Goal: Task Accomplishment & Management: Complete application form

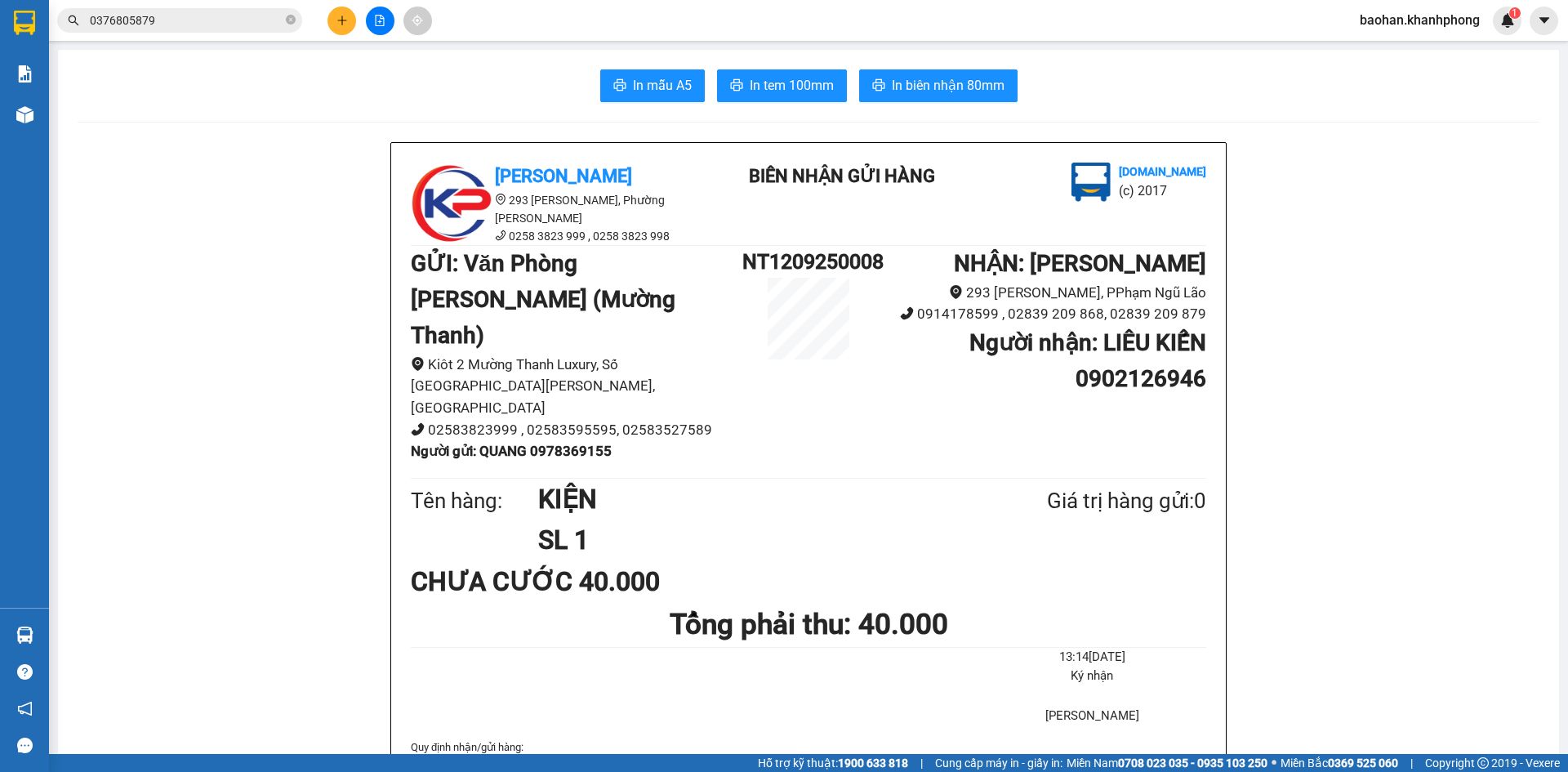
click at [348, 32] on button at bounding box center [341, 20] width 28 height 28
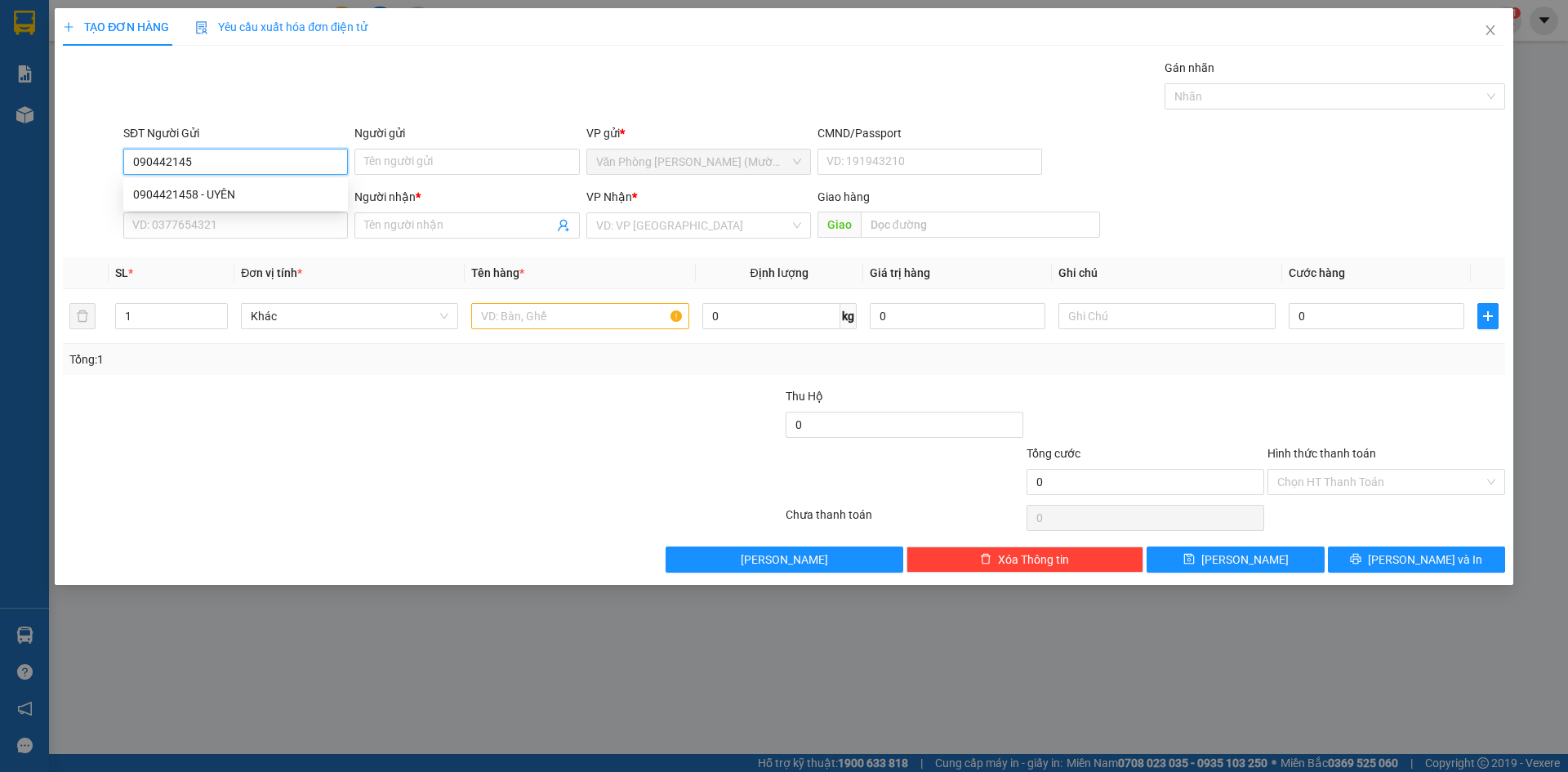
type input "0904421458"
click at [295, 189] on div "0904421458 - UYÊN" at bounding box center [236, 195] width 205 height 18
type input "UYÊN"
type input "0904421458"
click at [291, 225] on input "SĐT Người Nhận" at bounding box center [235, 225] width 225 height 27
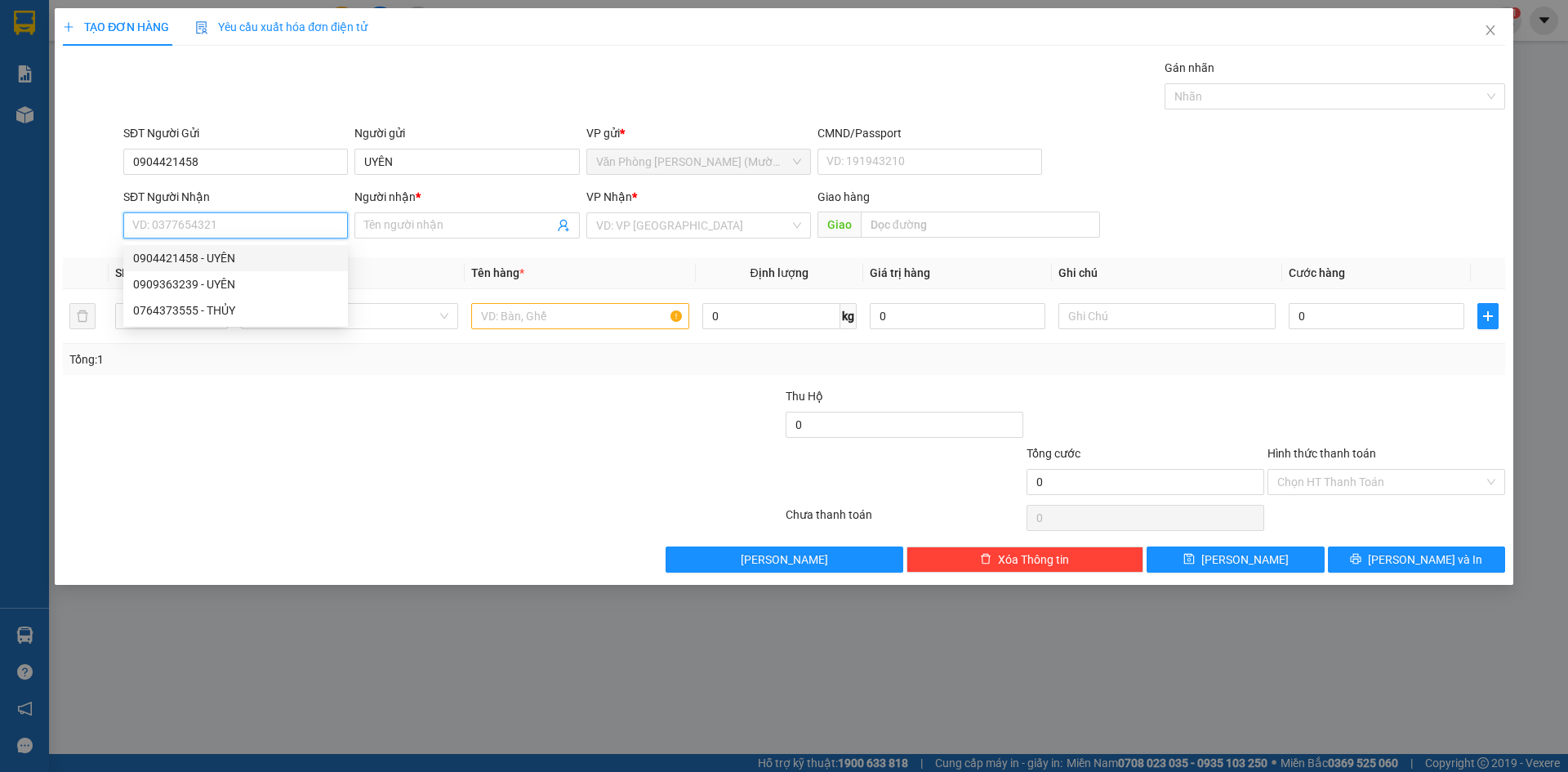
click at [250, 256] on div "0904421458 - UYÊN" at bounding box center [236, 258] width 205 height 18
type input "0904421458"
type input "UYÊN"
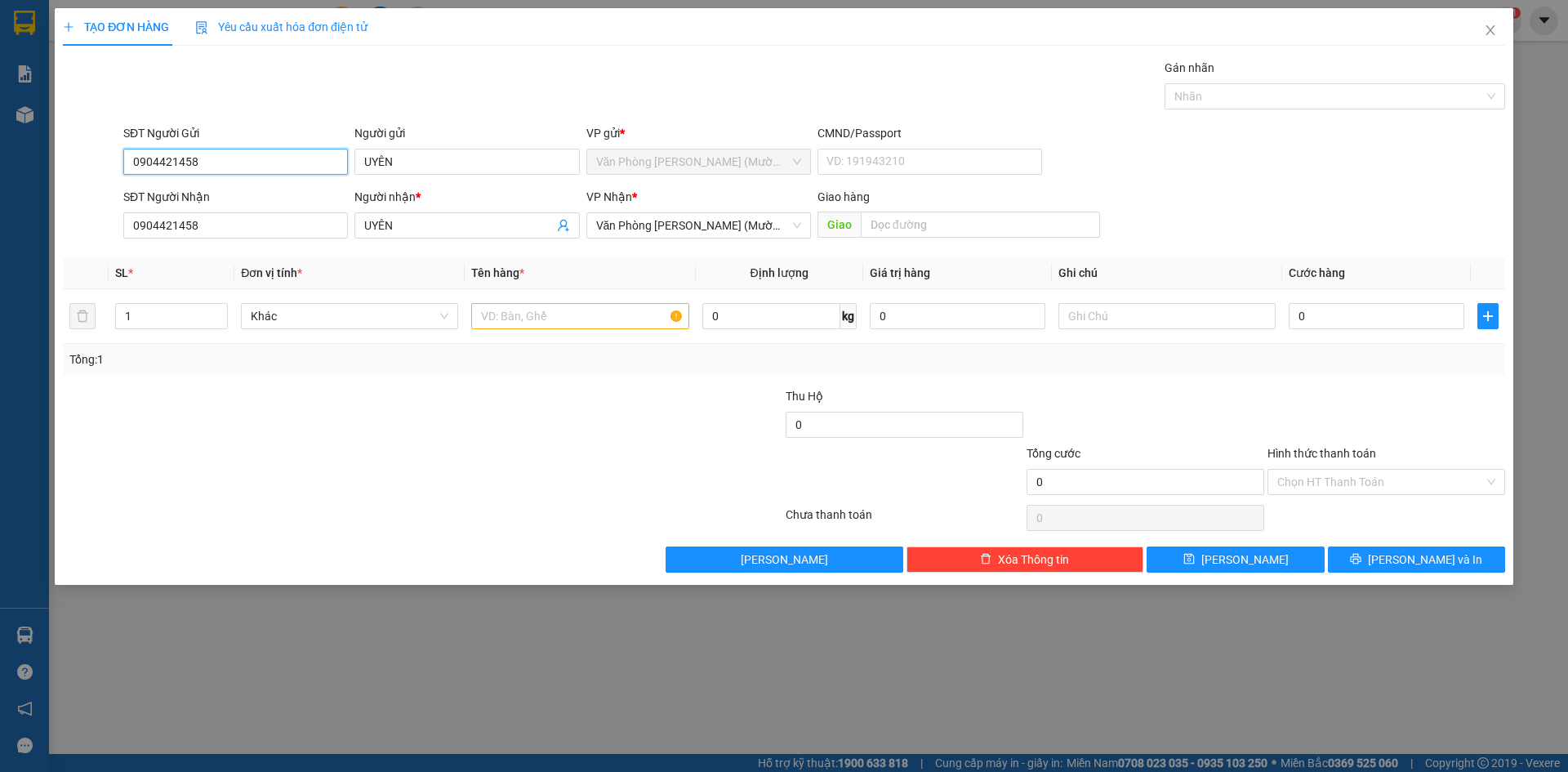
click at [256, 164] on input "0904421458" at bounding box center [235, 162] width 225 height 27
type input "0764373555"
click at [259, 192] on div "0764373555 - THỦY" at bounding box center [236, 195] width 205 height 18
type input "THỦY"
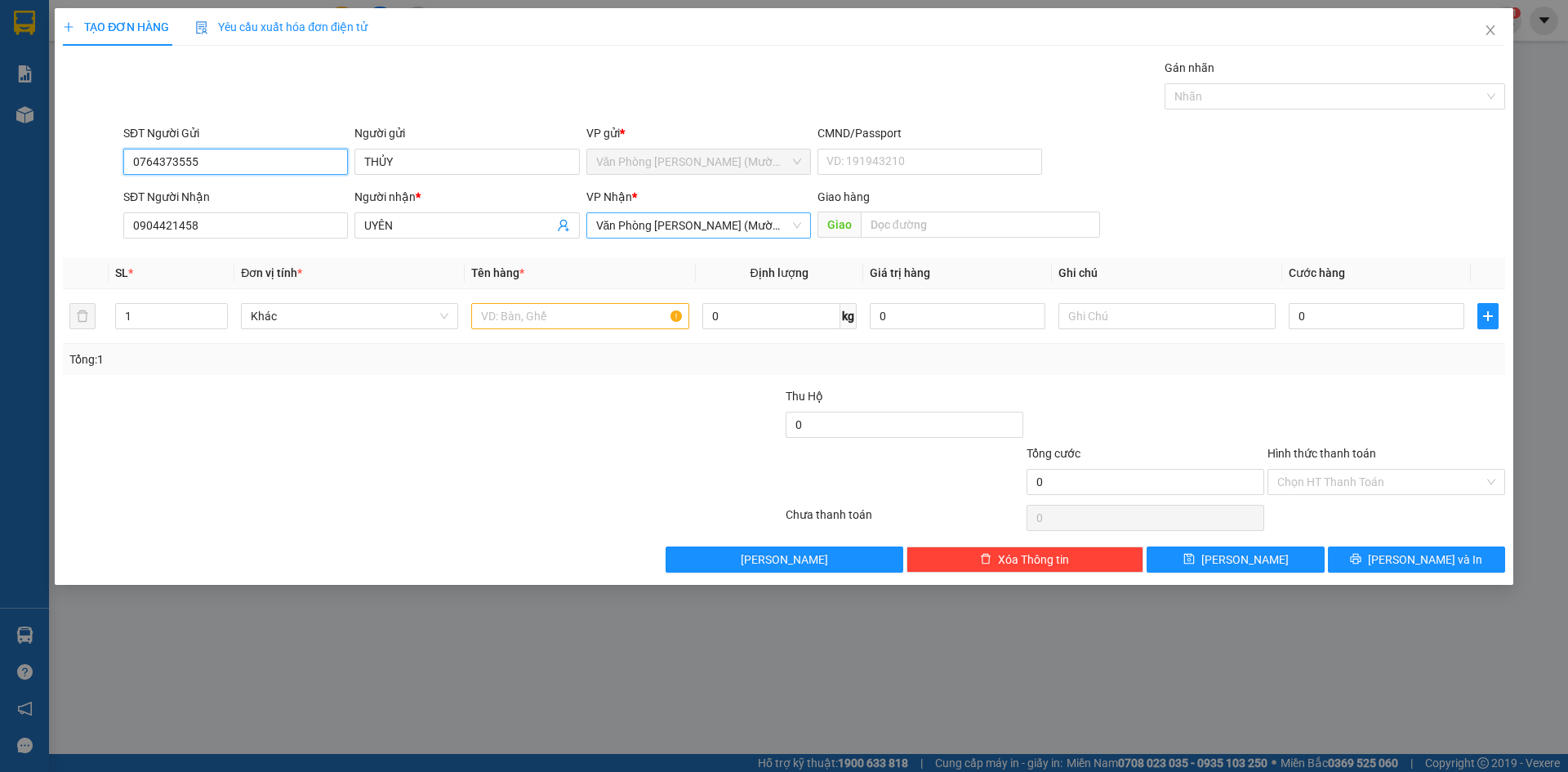
click at [613, 229] on span "Văn Phòng Trần Phú (Mường Thanh)" at bounding box center [699, 225] width 205 height 25
type input "0764373555"
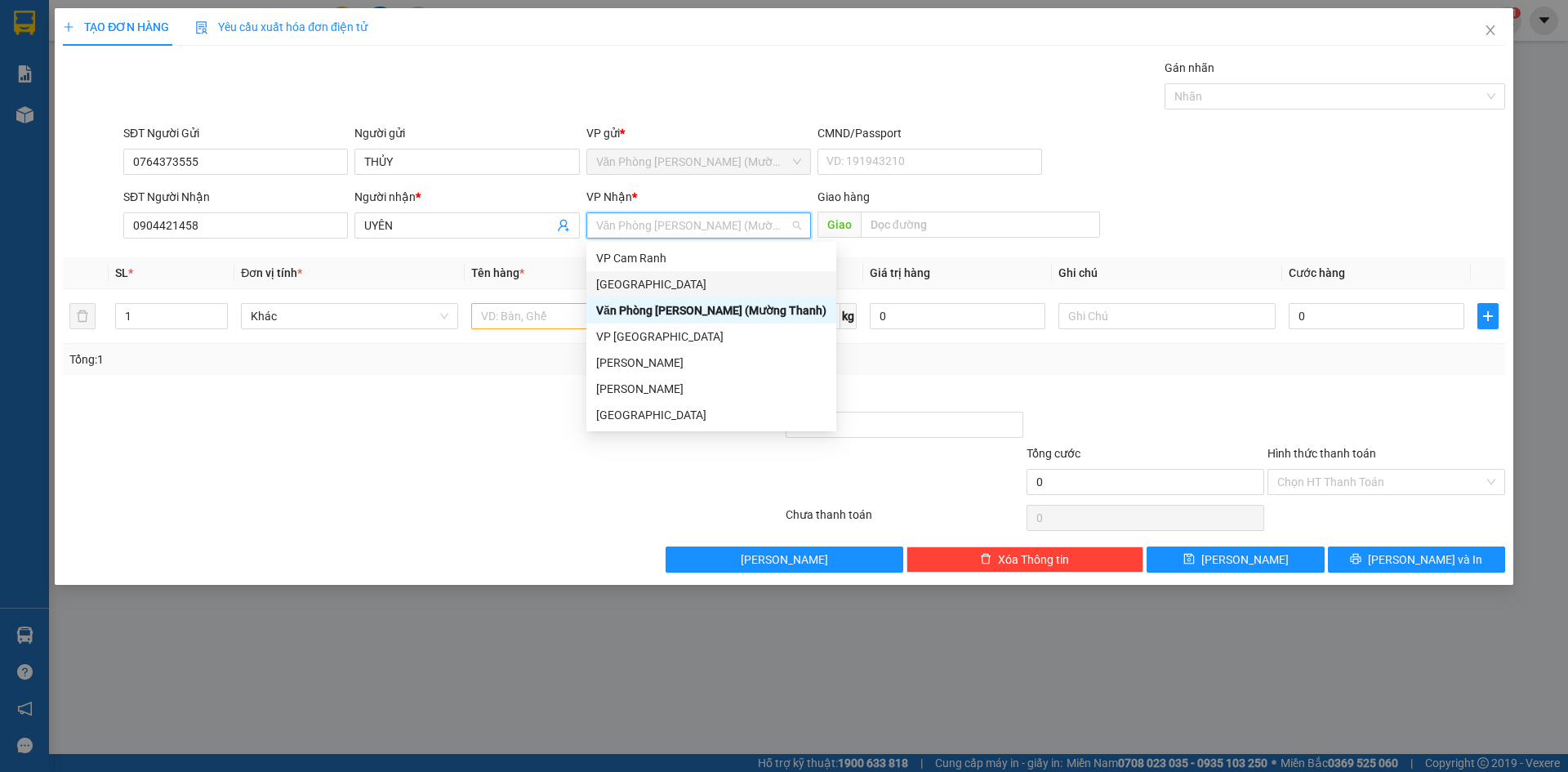
click at [653, 283] on div "[GEOGRAPHIC_DATA]" at bounding box center [711, 284] width 230 height 18
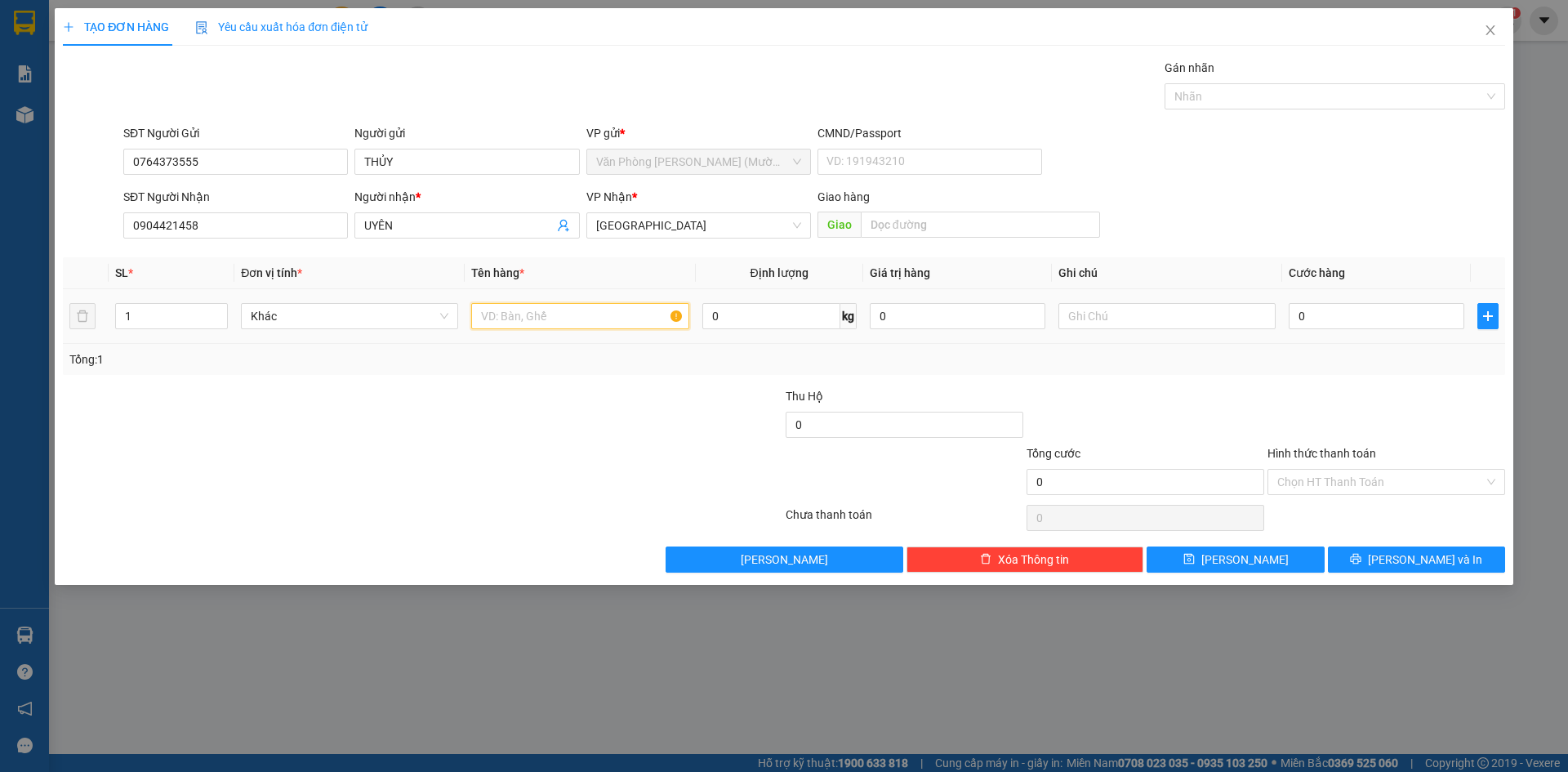
drag, startPoint x: 573, startPoint y: 318, endPoint x: 1567, endPoint y: 50, distance: 1029.5
click at [578, 317] on input "text" at bounding box center [580, 317] width 218 height 27
type input "KIỆN"
click at [1372, 316] on input "0" at bounding box center [1376, 317] width 176 height 27
type input "3"
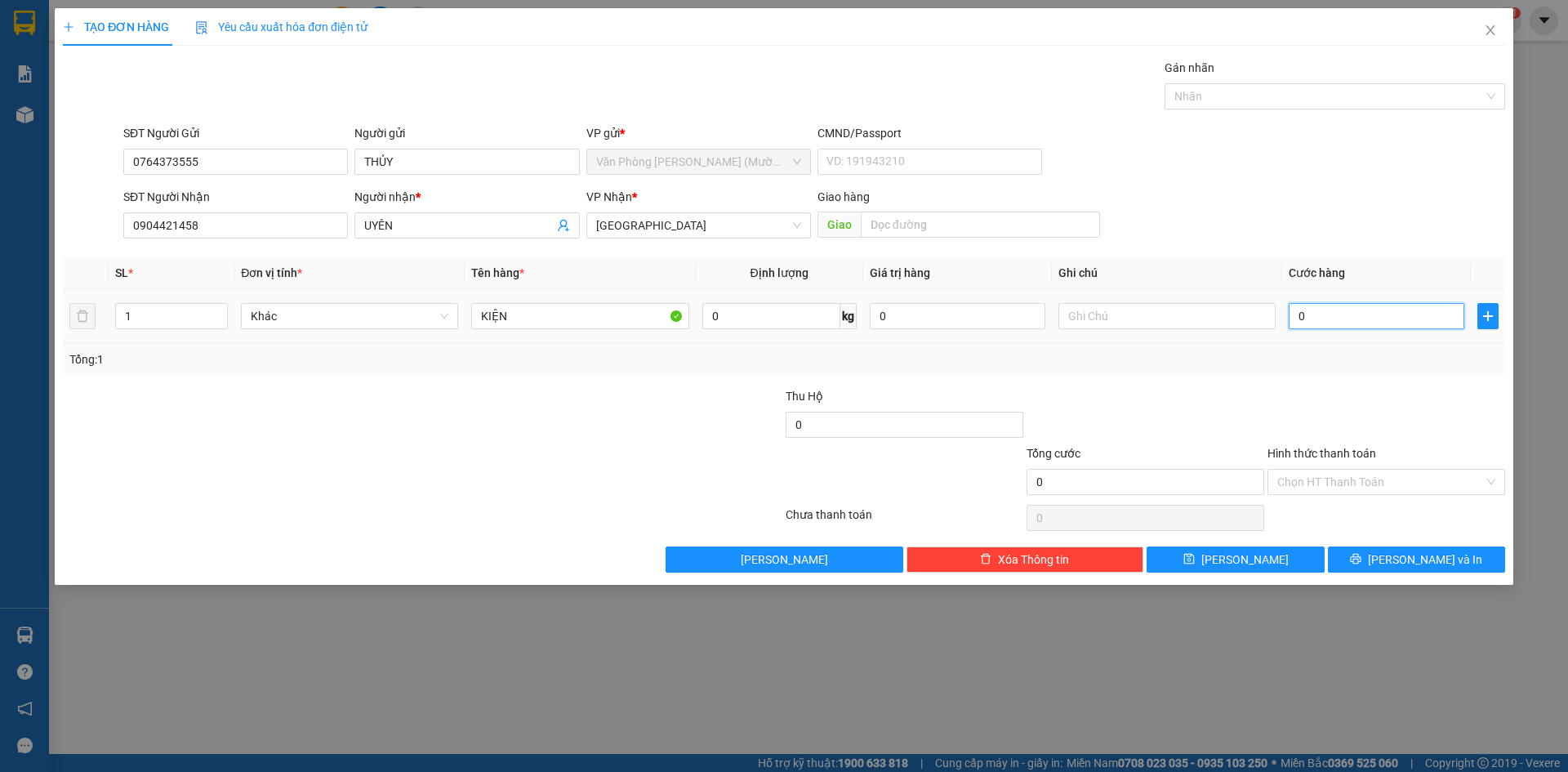
type input "3"
type input "30"
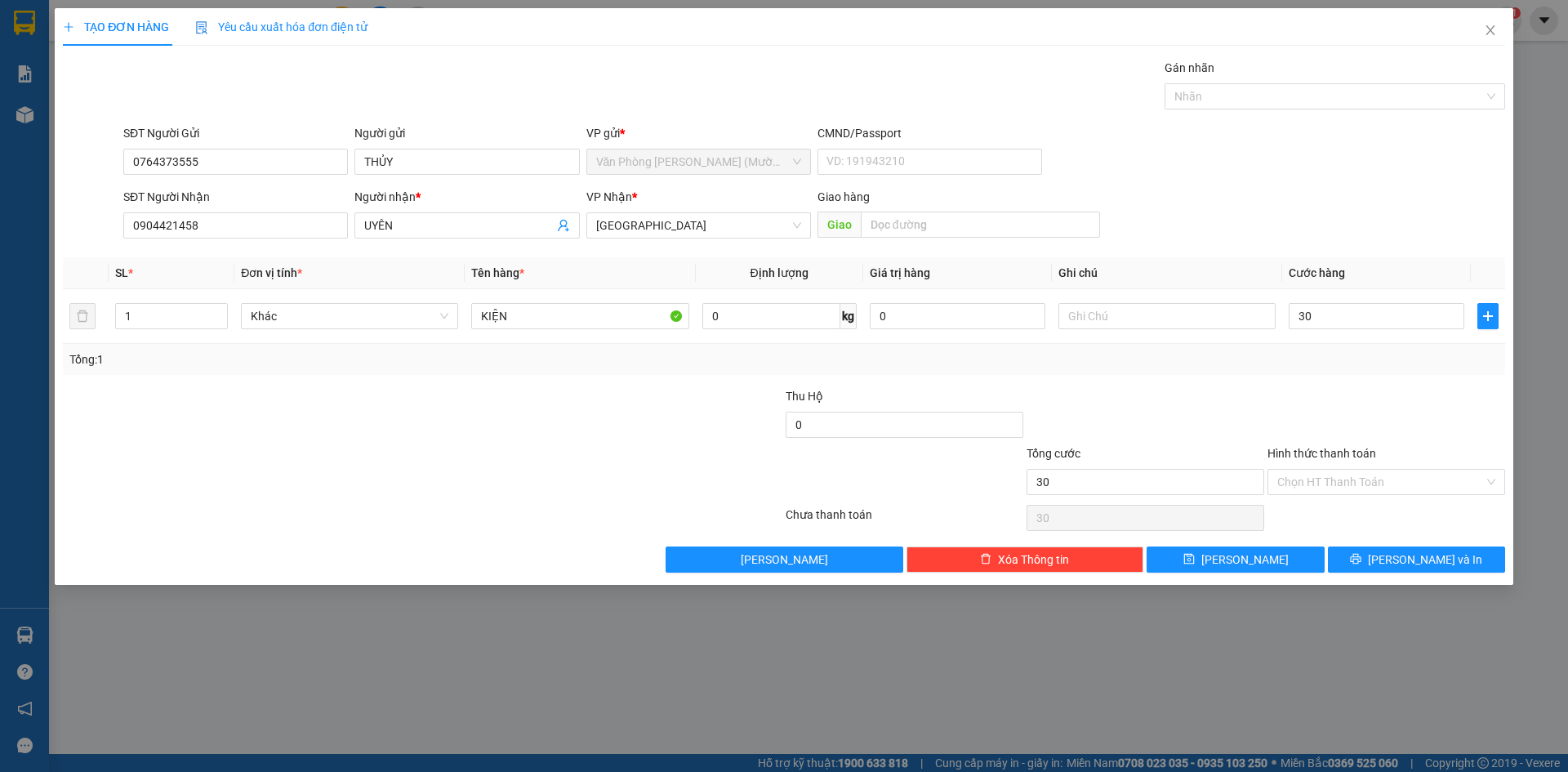
type input "30.000"
click at [1366, 410] on div at bounding box center [1386, 416] width 241 height 57
click at [1345, 480] on input "Hình thức thanh toán" at bounding box center [1381, 482] width 207 height 25
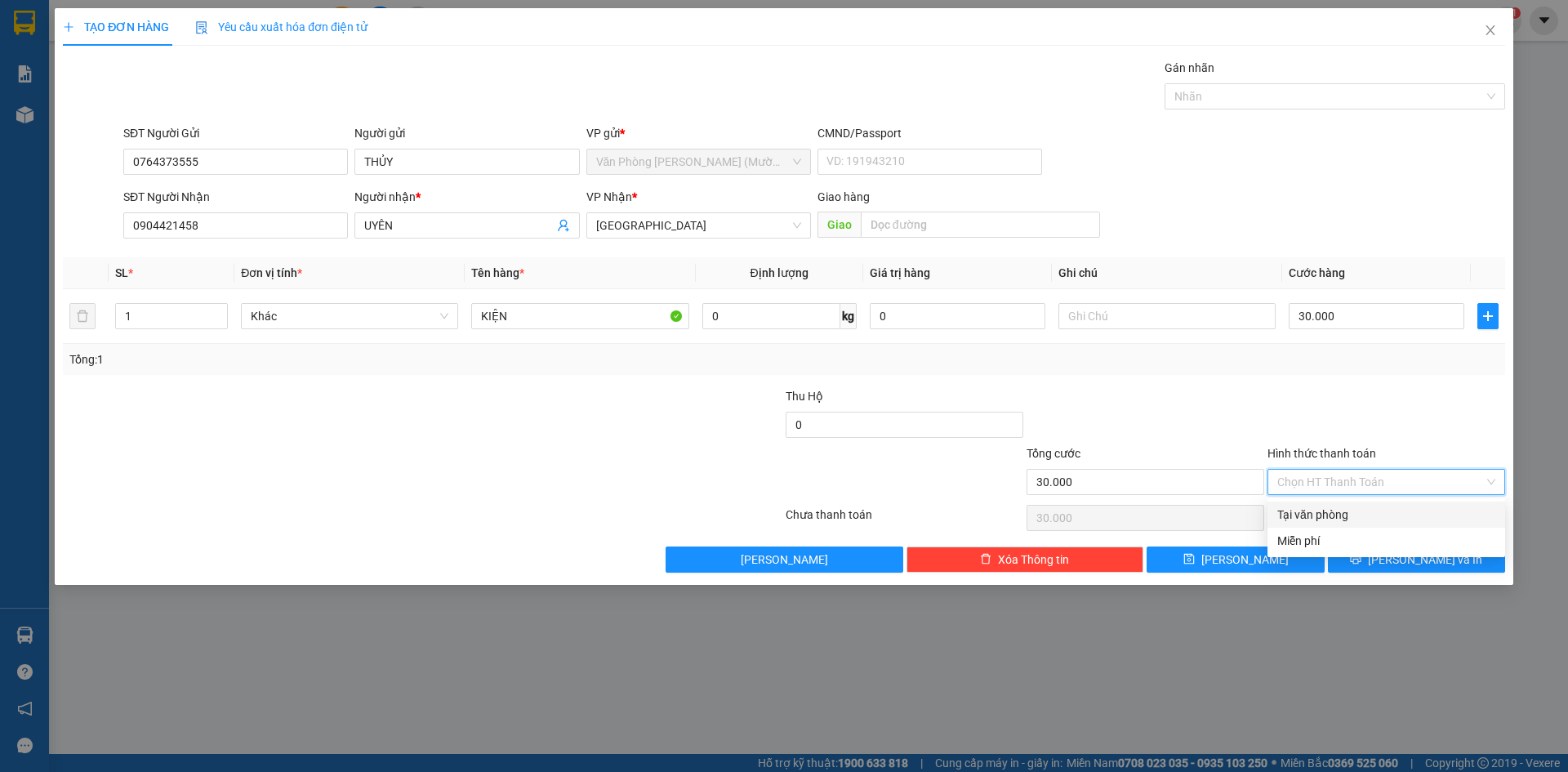
click at [1328, 511] on div "Tại văn phòng" at bounding box center [1386, 515] width 218 height 18
type input "0"
click at [1361, 564] on icon "printer" at bounding box center [1355, 558] width 11 height 11
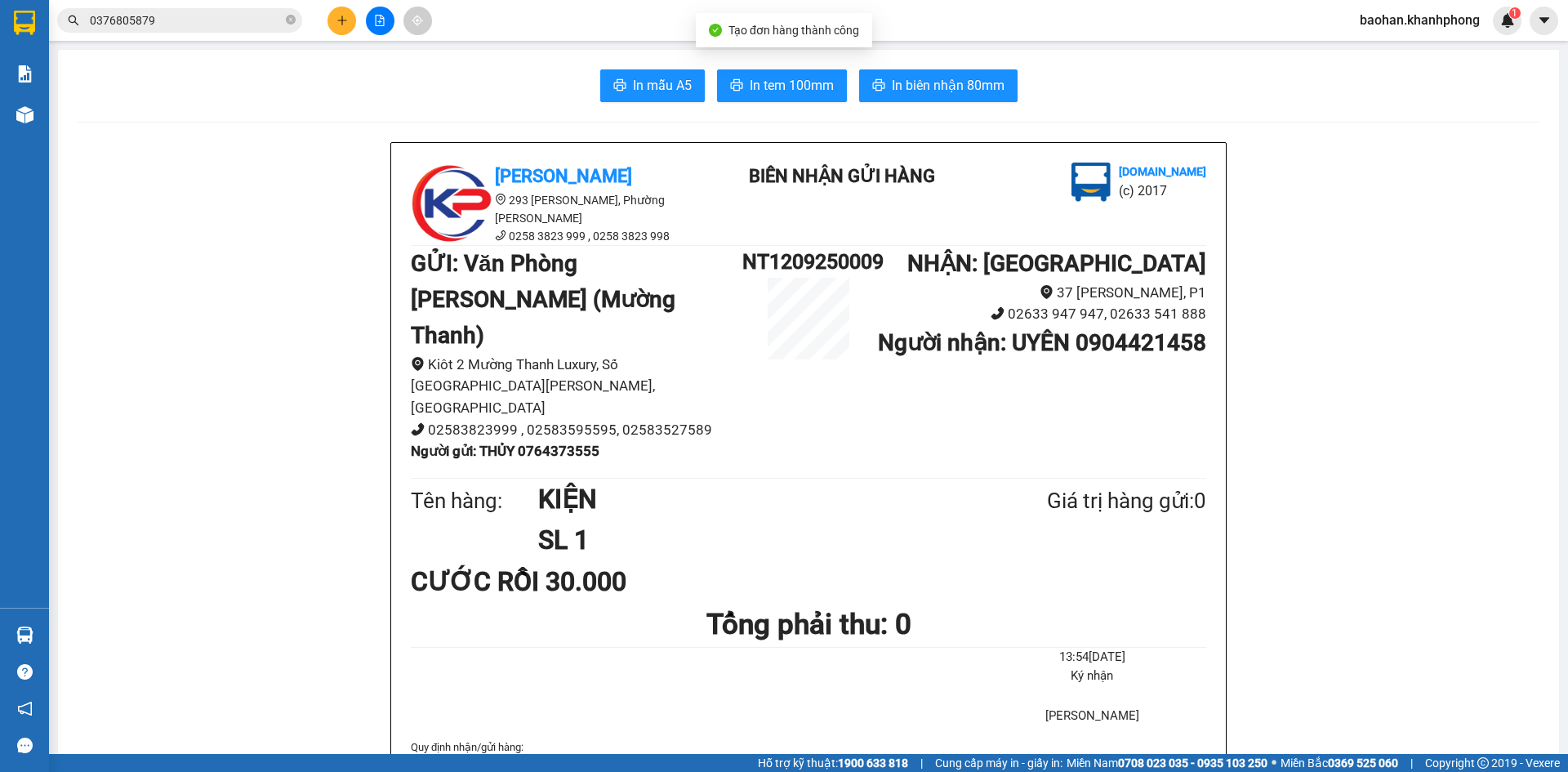
click at [984, 98] on button "In biên nhận 80mm" at bounding box center [937, 85] width 158 height 33
click at [681, 76] on span "In mẫu A5" at bounding box center [662, 85] width 58 height 20
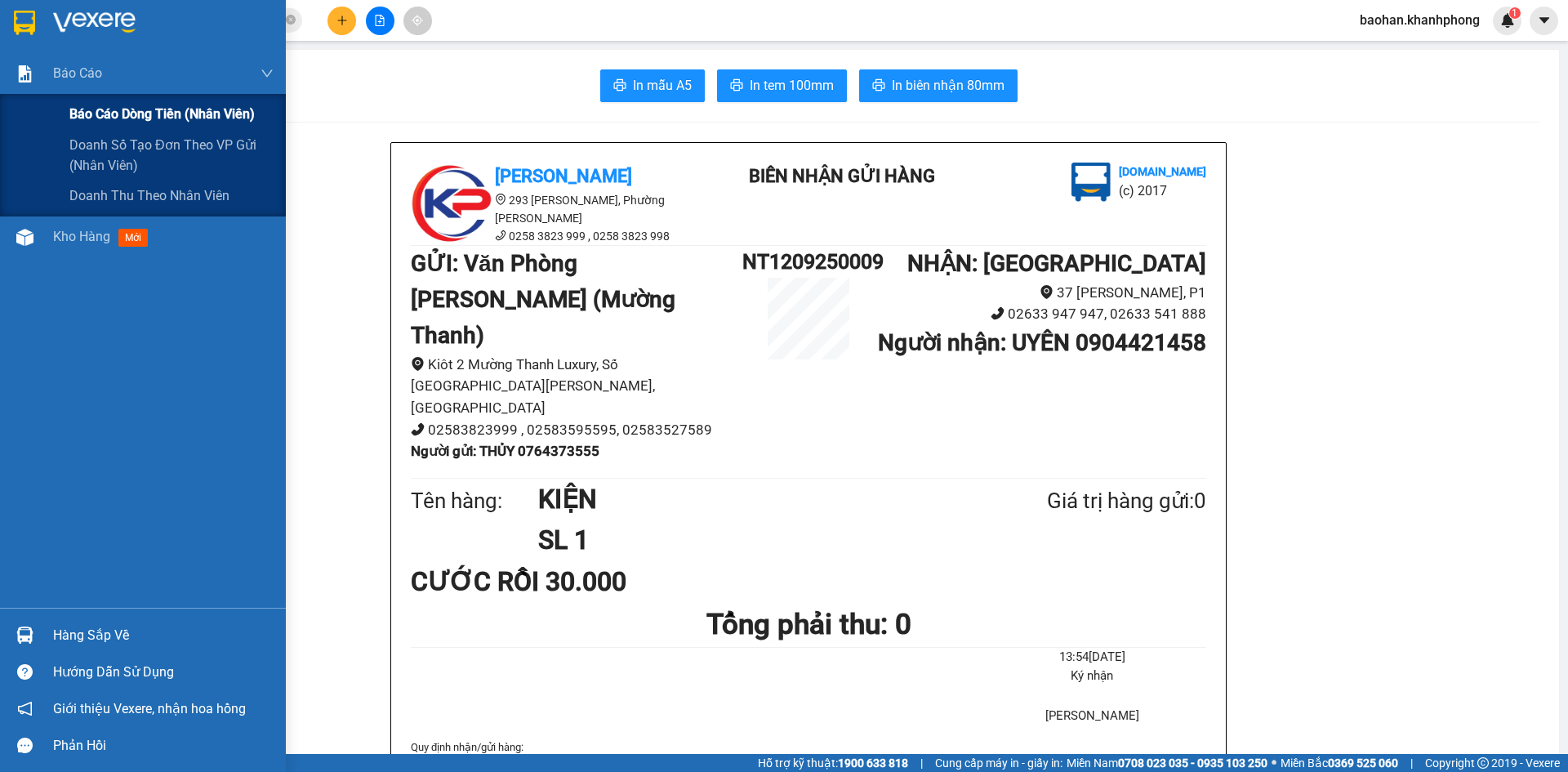
click at [60, 108] on div "Báo cáo dòng tiền (nhân viên)" at bounding box center [142, 114] width 286 height 41
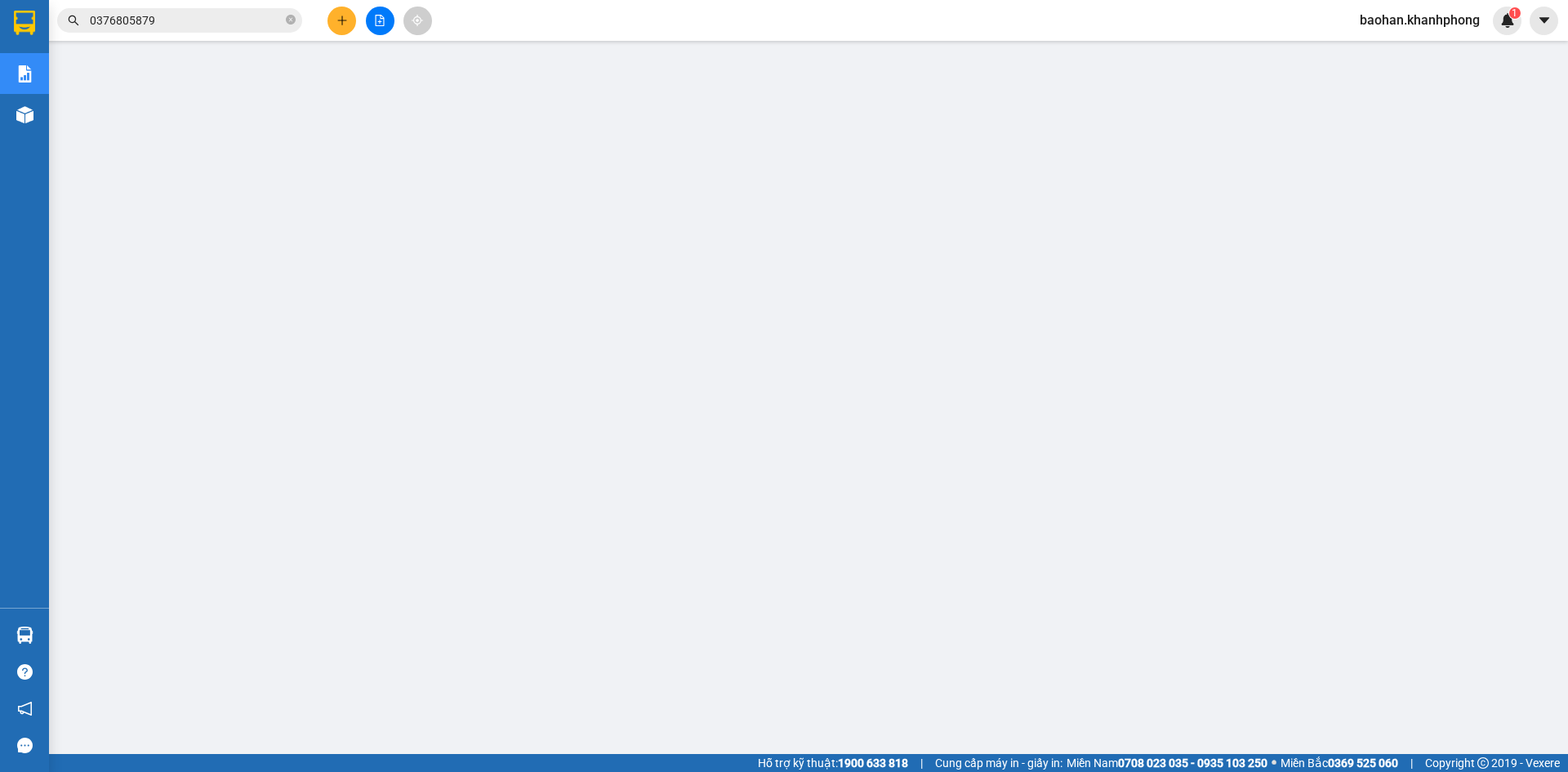
click at [1420, 16] on span "baohan.khanhphong" at bounding box center [1419, 19] width 146 height 20
click at [1416, 52] on span "Đăng xuất" at bounding box center [1426, 50] width 112 height 18
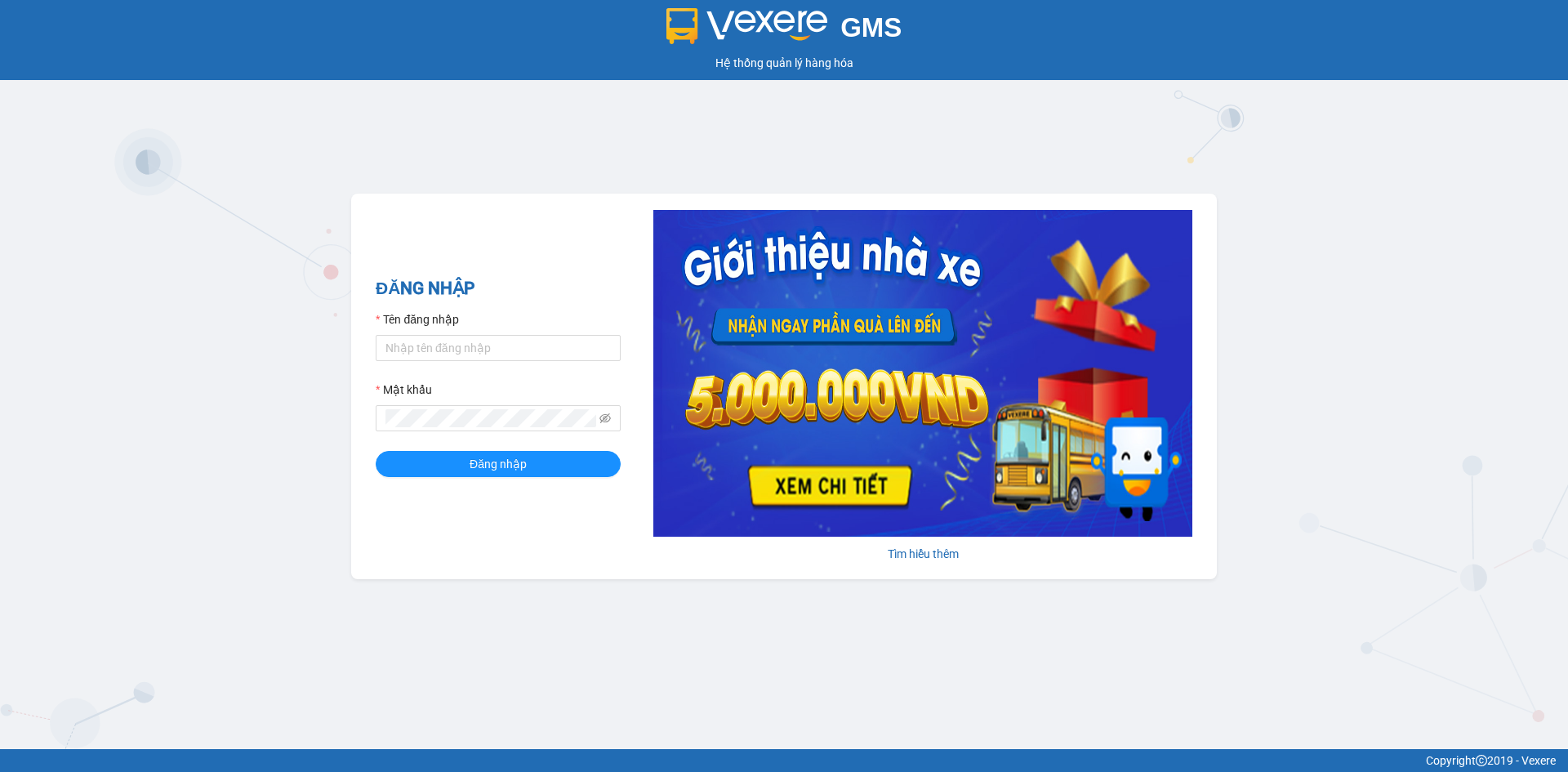
click at [581, 334] on div "Tên đăng nhập" at bounding box center [498, 323] width 245 height 25
click at [579, 355] on input "Tên đăng nhập" at bounding box center [498, 348] width 245 height 27
type input "[MEDICAL_DATA].khanhphong"
click at [376, 451] on button "Đăng nhập" at bounding box center [498, 464] width 245 height 27
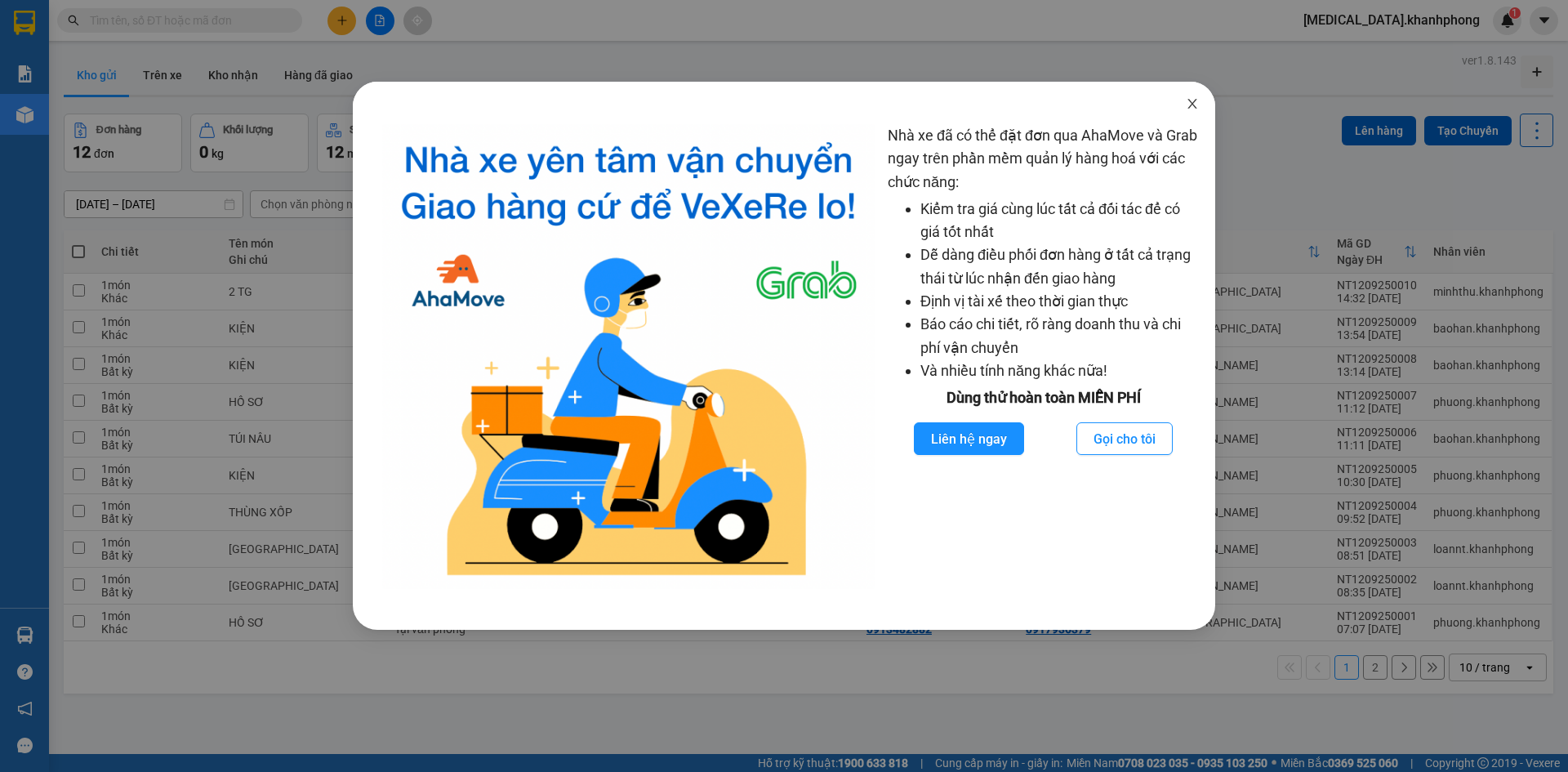
click at [1192, 103] on icon "close" at bounding box center [1192, 103] width 9 height 10
